Goal: Find specific page/section: Find specific page/section

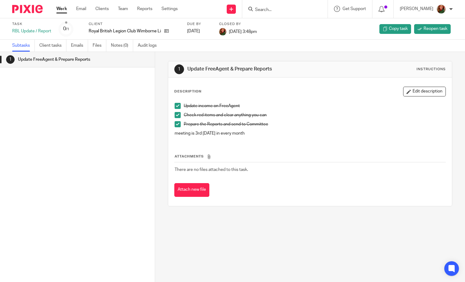
click at [280, 9] on input "Search" at bounding box center [282, 9] width 55 height 5
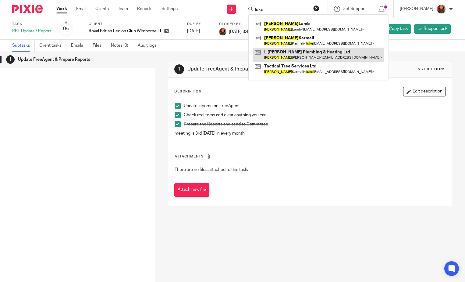
type input "luke"
click at [298, 54] on link at bounding box center [318, 55] width 131 height 14
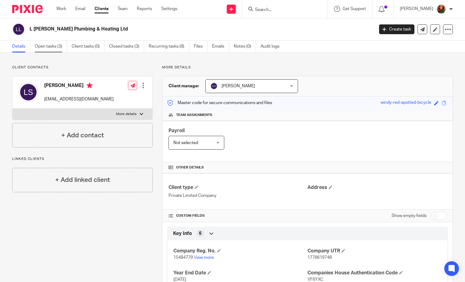
click at [51, 46] on link "Open tasks (3)" at bounding box center [51, 47] width 32 height 12
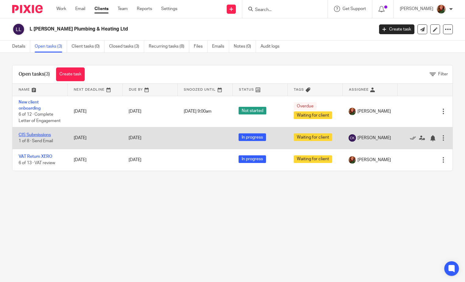
click at [33, 137] on link "CIS Submissions" at bounding box center [35, 135] width 32 height 4
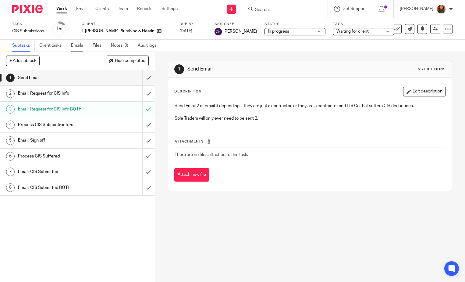
click at [77, 47] on link "Emails" at bounding box center [79, 46] width 17 height 12
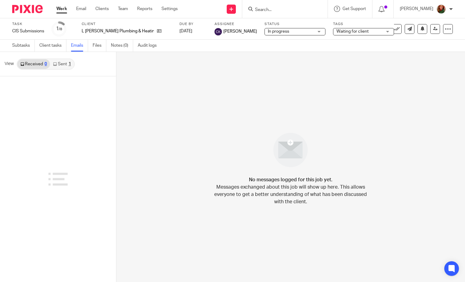
click at [63, 65] on link "Sent 1" at bounding box center [62, 64] width 24 height 10
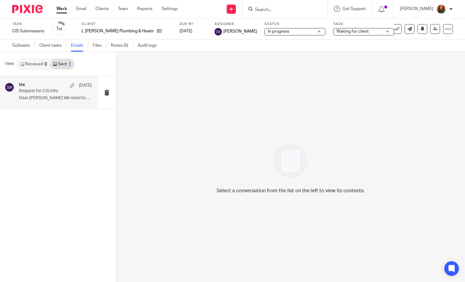
click at [54, 89] on p "Request for CIS Info" at bounding box center [48, 90] width 58 height 5
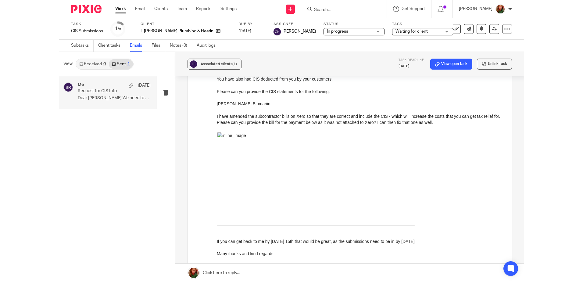
scroll to position [122, 0]
